Goal: Information Seeking & Learning: Learn about a topic

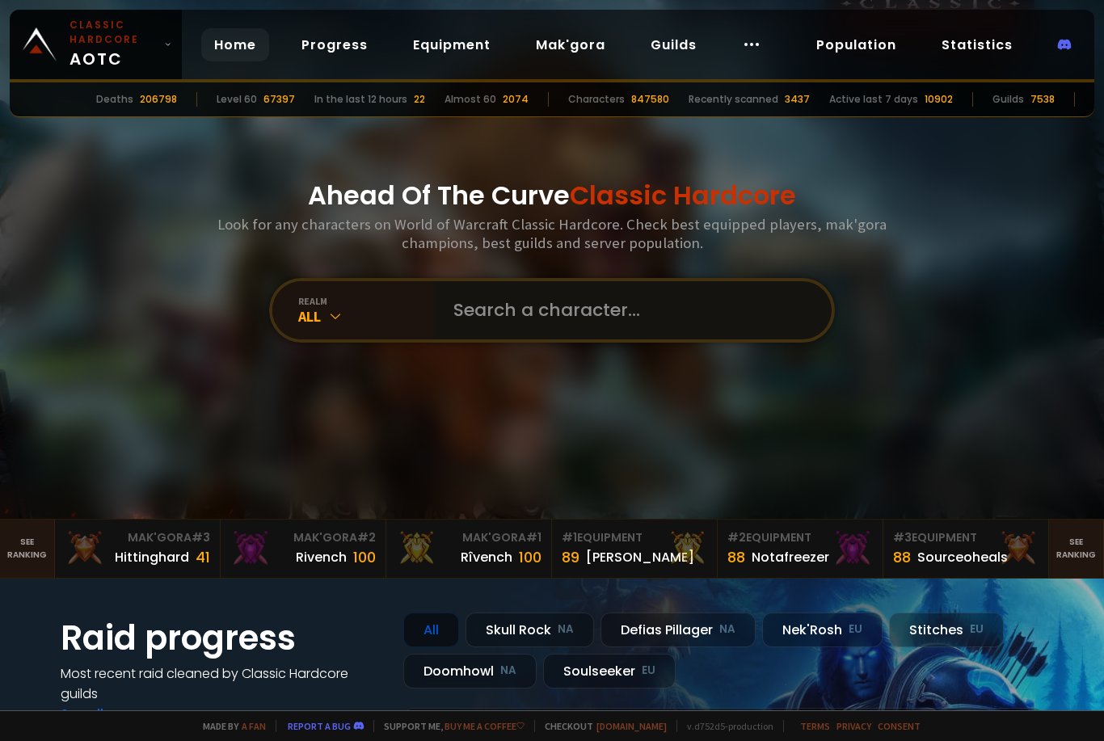
click at [699, 334] on input "text" at bounding box center [628, 310] width 369 height 58
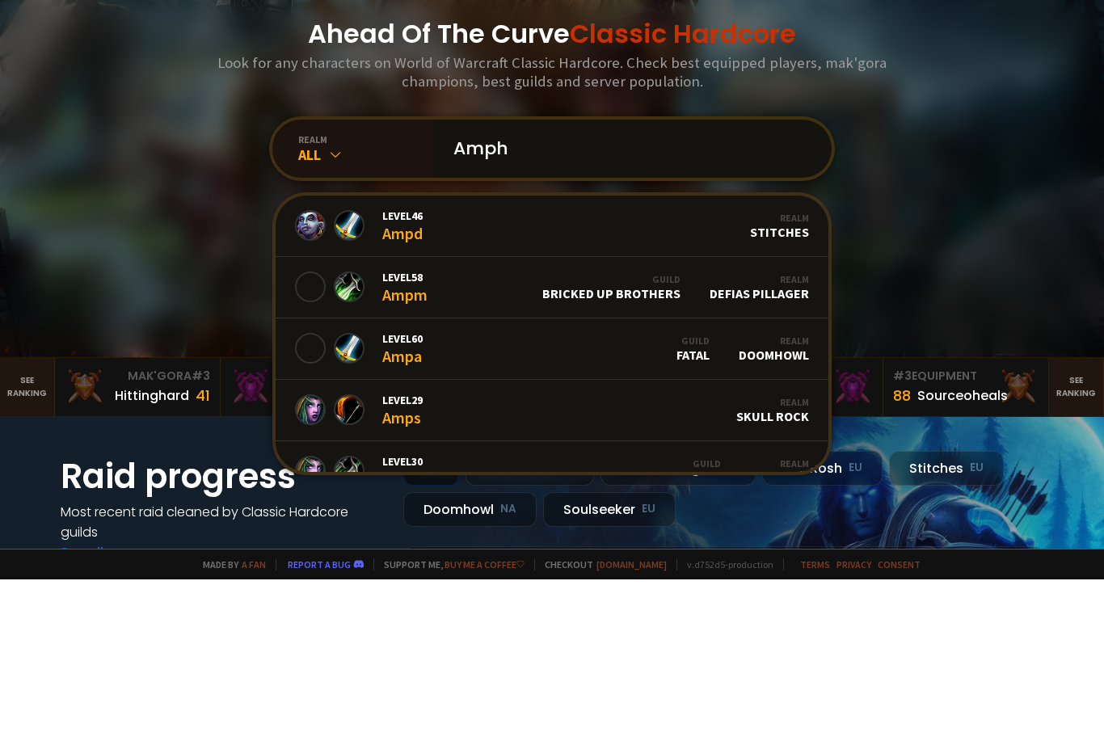
type input "Amphy"
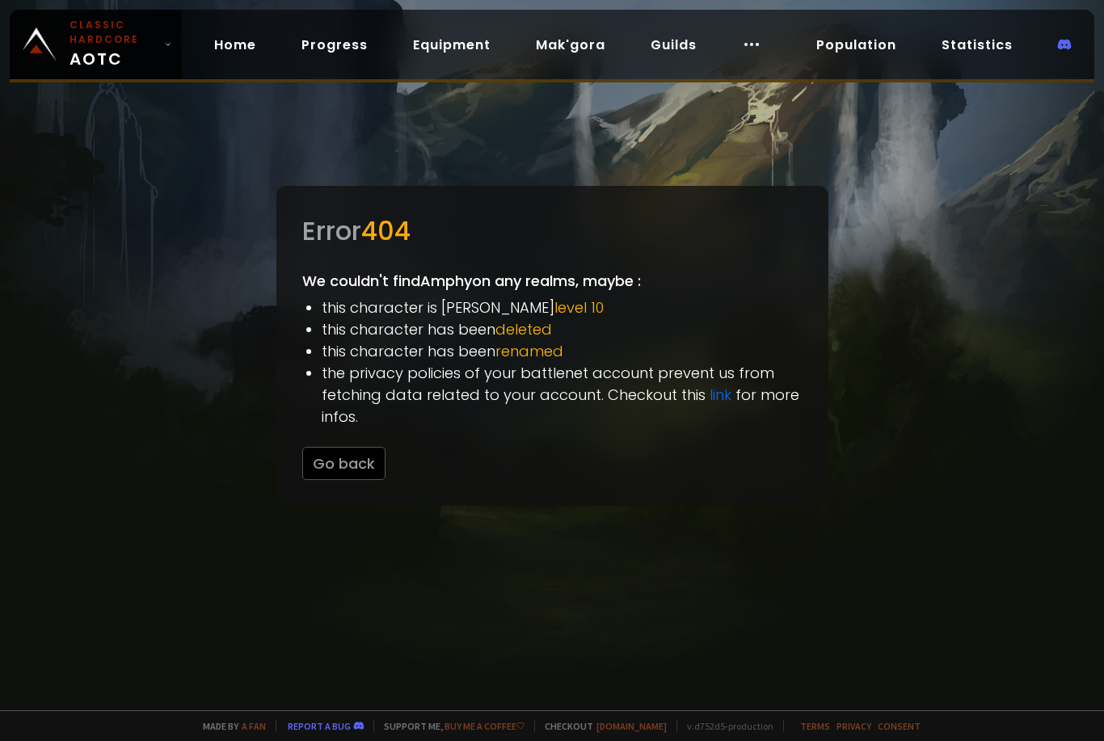
click at [339, 56] on link "Progress" at bounding box center [335, 44] width 92 height 33
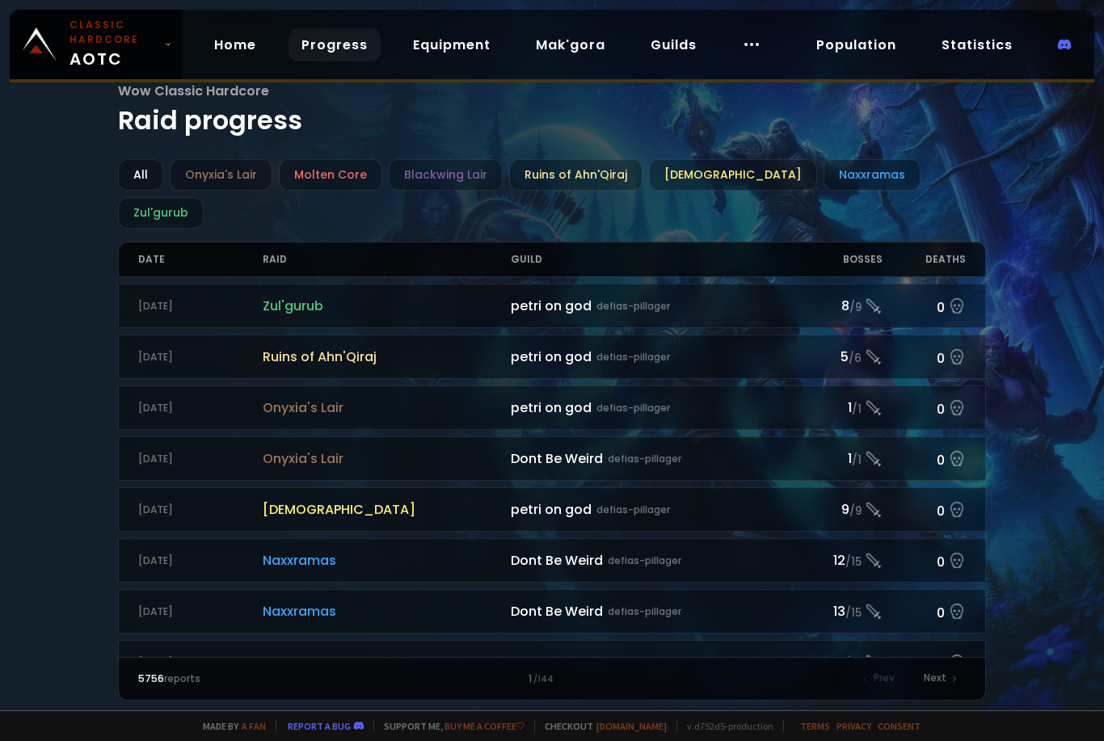
click at [683, 44] on link "Guilds" at bounding box center [674, 44] width 72 height 33
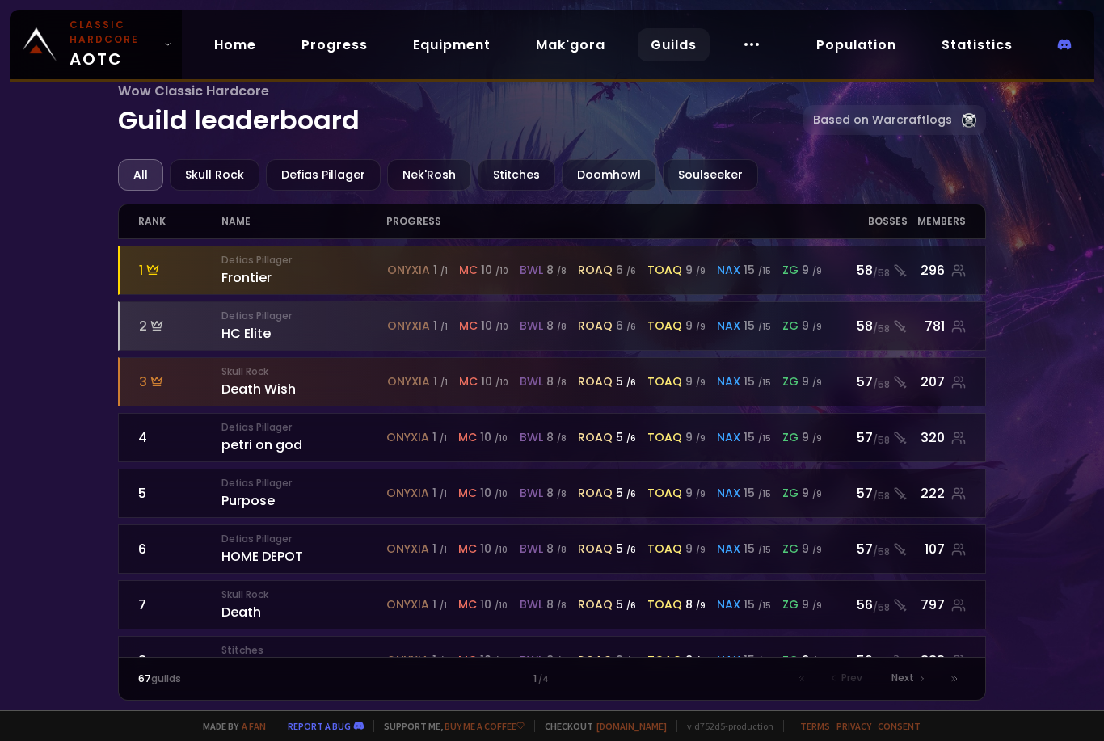
click at [269, 273] on div "Defias Pillager Frontier" at bounding box center [304, 270] width 166 height 35
click at [954, 219] on div "members" at bounding box center [937, 222] width 58 height 34
click at [934, 221] on div "members" at bounding box center [937, 222] width 58 height 34
click at [266, 286] on div "Defias Pillager Frontier" at bounding box center [304, 270] width 166 height 35
